Goal: Navigation & Orientation: Understand site structure

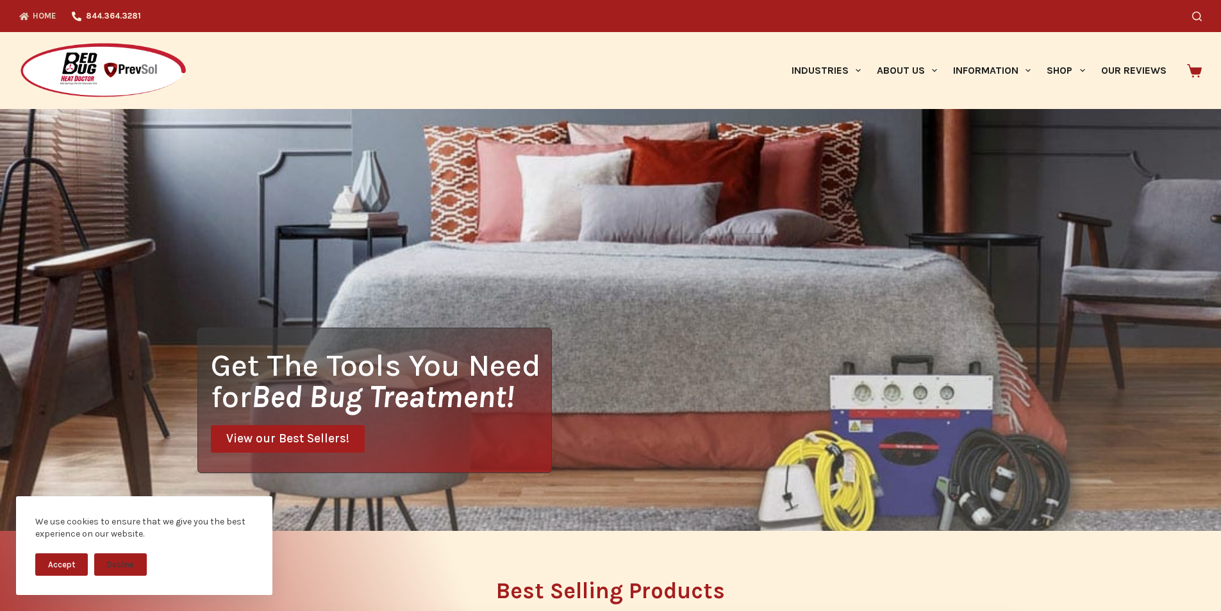
click at [1194, 66] on icon at bounding box center [1194, 70] width 15 height 13
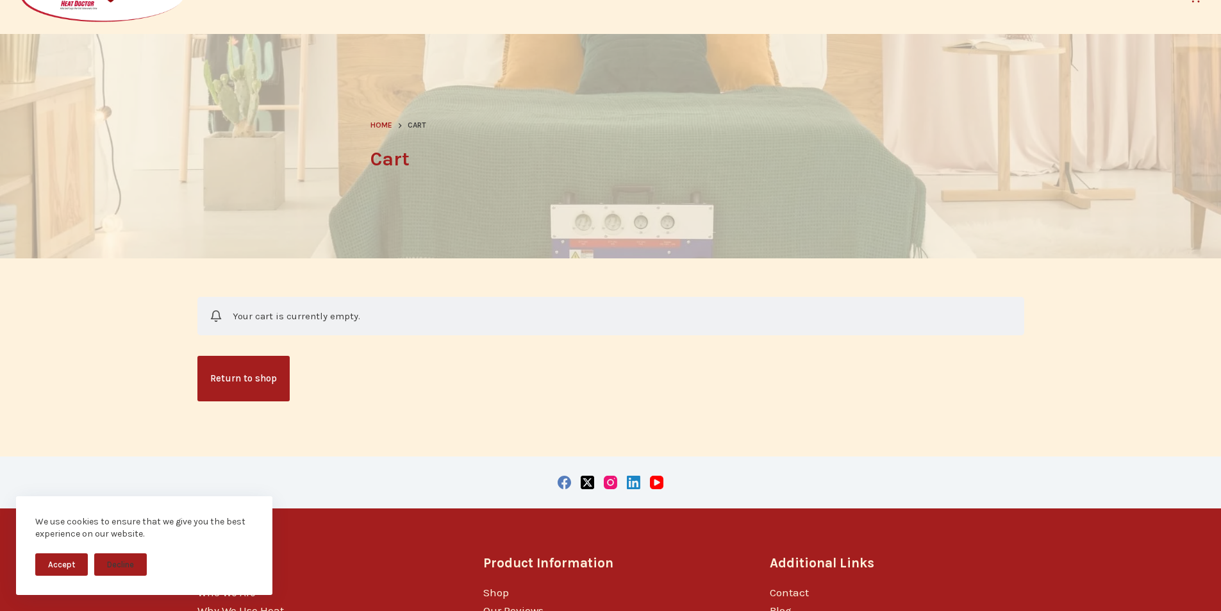
scroll to position [107, 0]
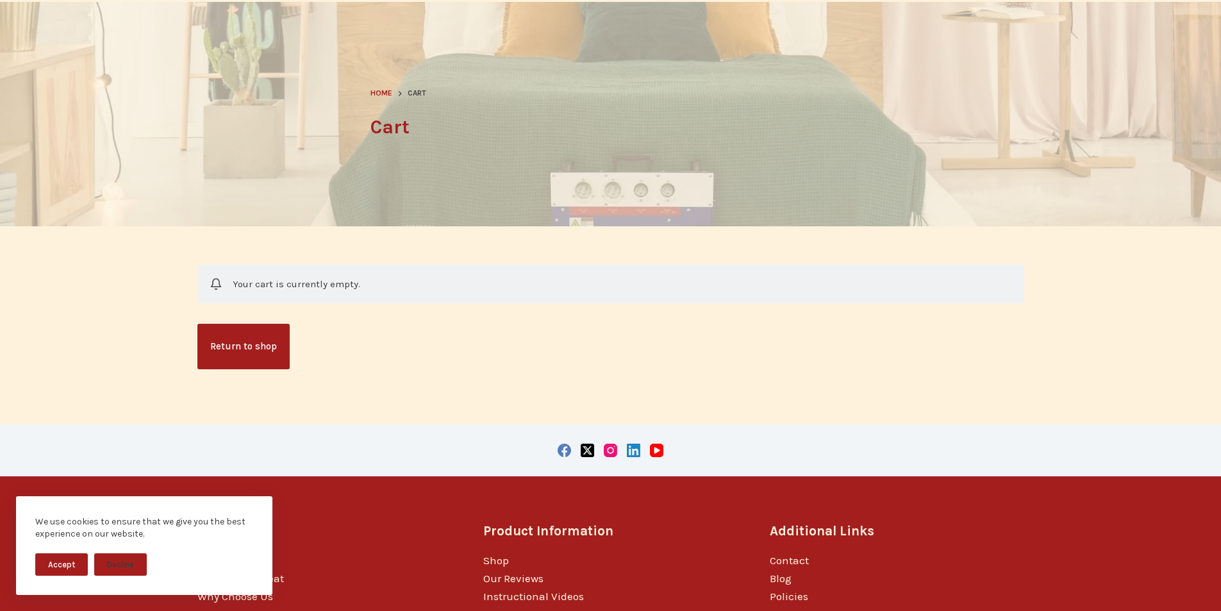
click at [867, 37] on div at bounding box center [610, 114] width 1221 height 224
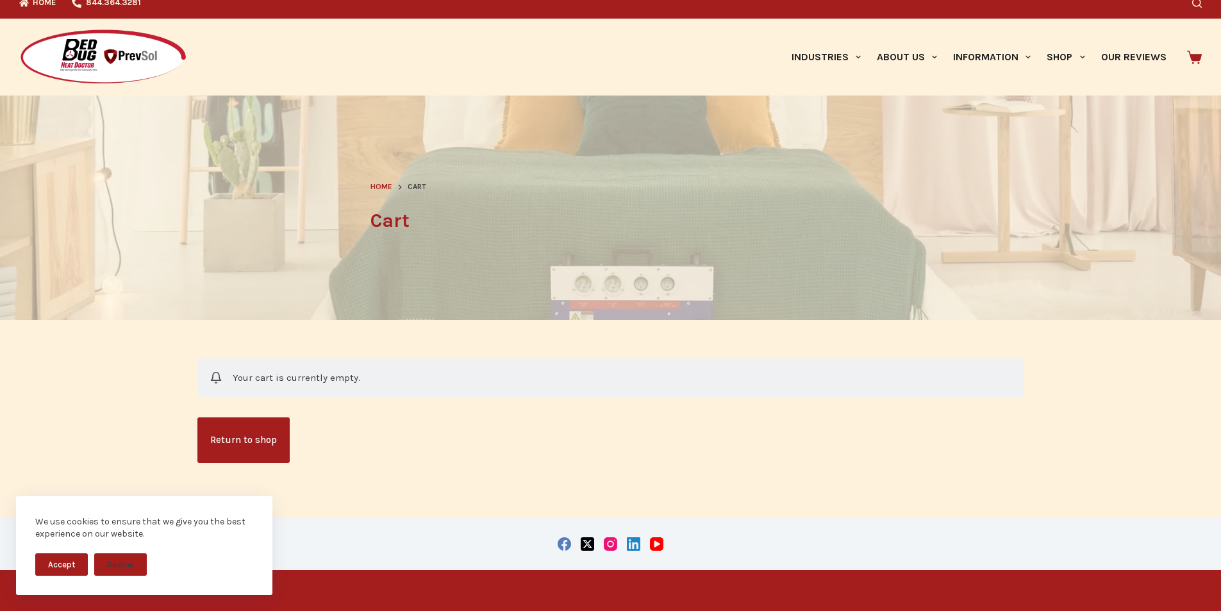
scroll to position [0, 0]
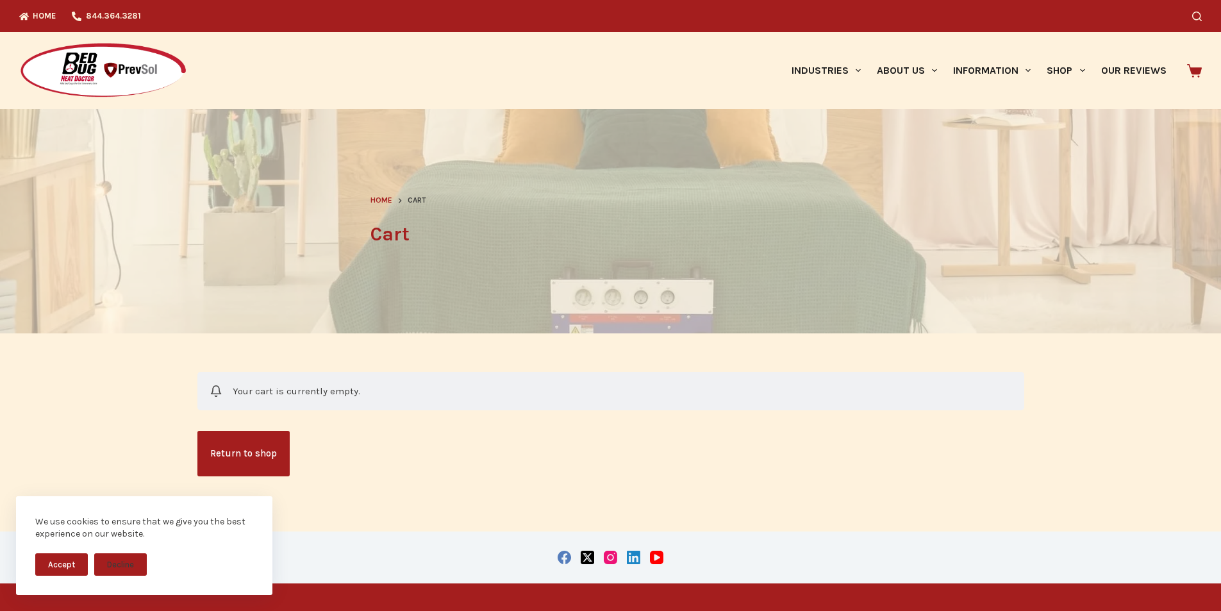
click at [1195, 66] on icon at bounding box center [1194, 70] width 15 height 15
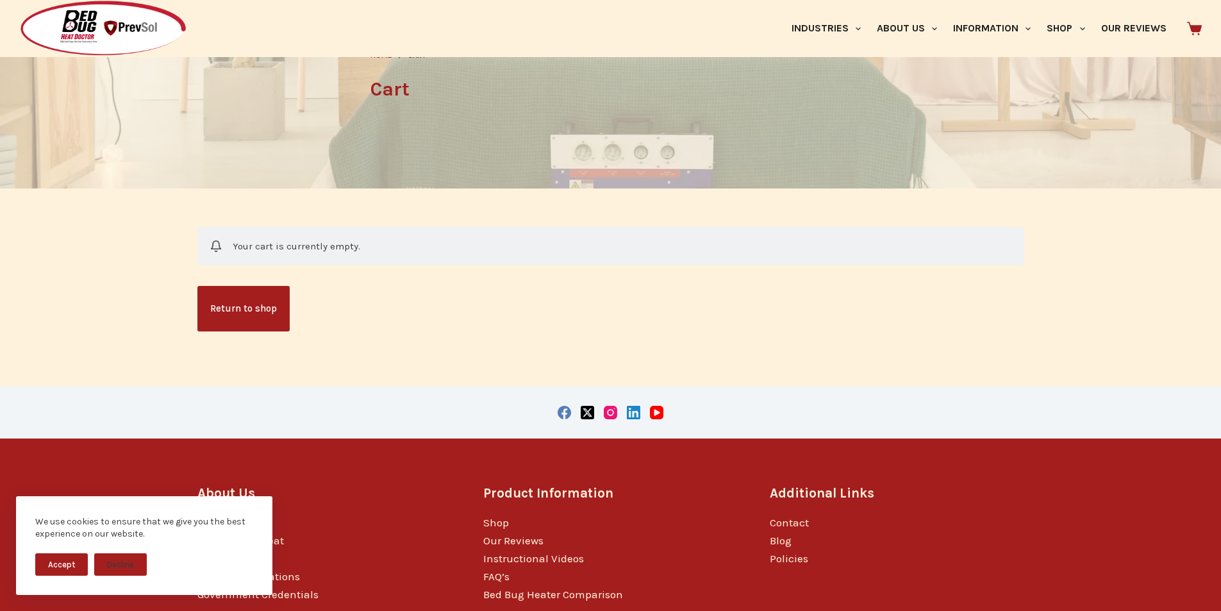
scroll to position [227, 0]
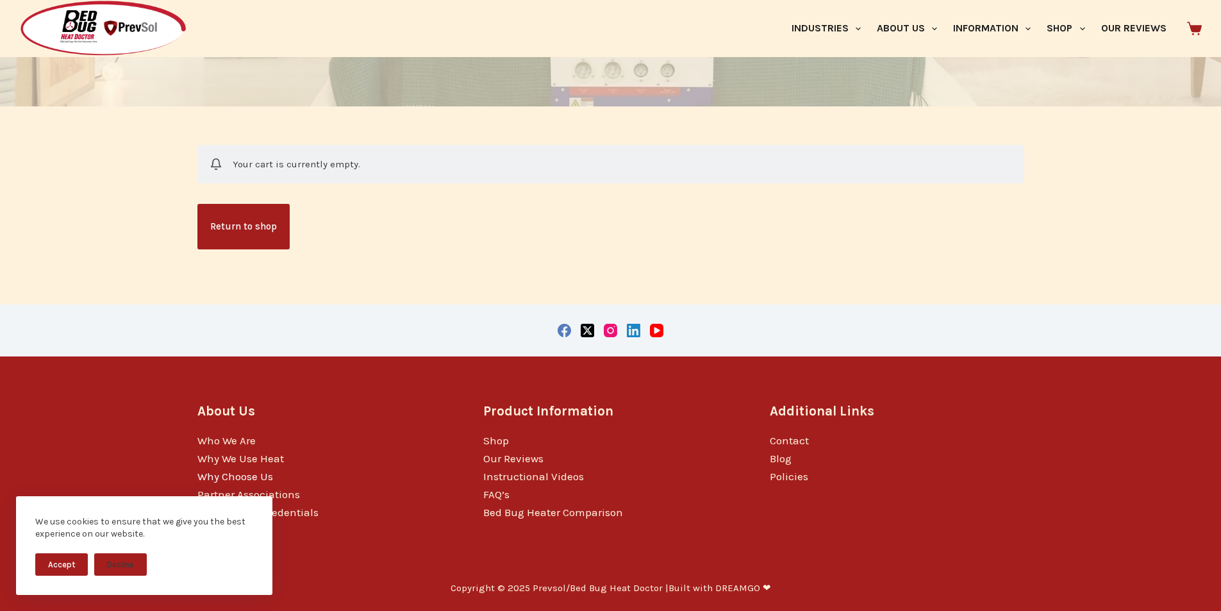
click at [205, 472] on link "Why Choose Us" at bounding box center [235, 476] width 76 height 13
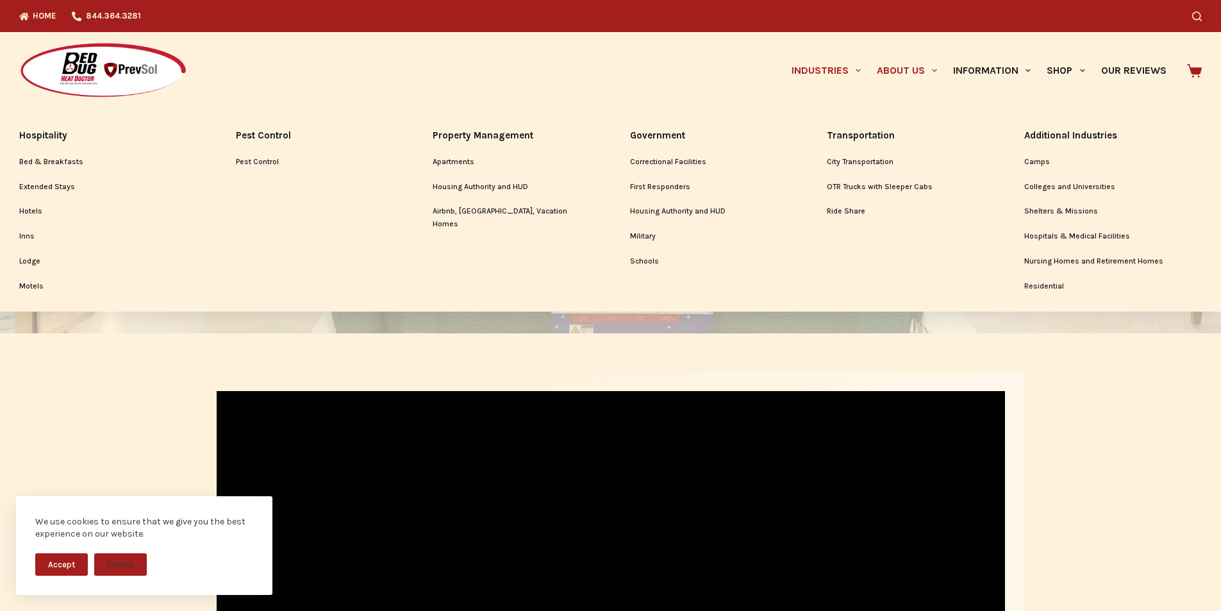
click at [783, 83] on link "Industries" at bounding box center [825, 70] width 85 height 77
